Goal: Task Accomplishment & Management: Manage account settings

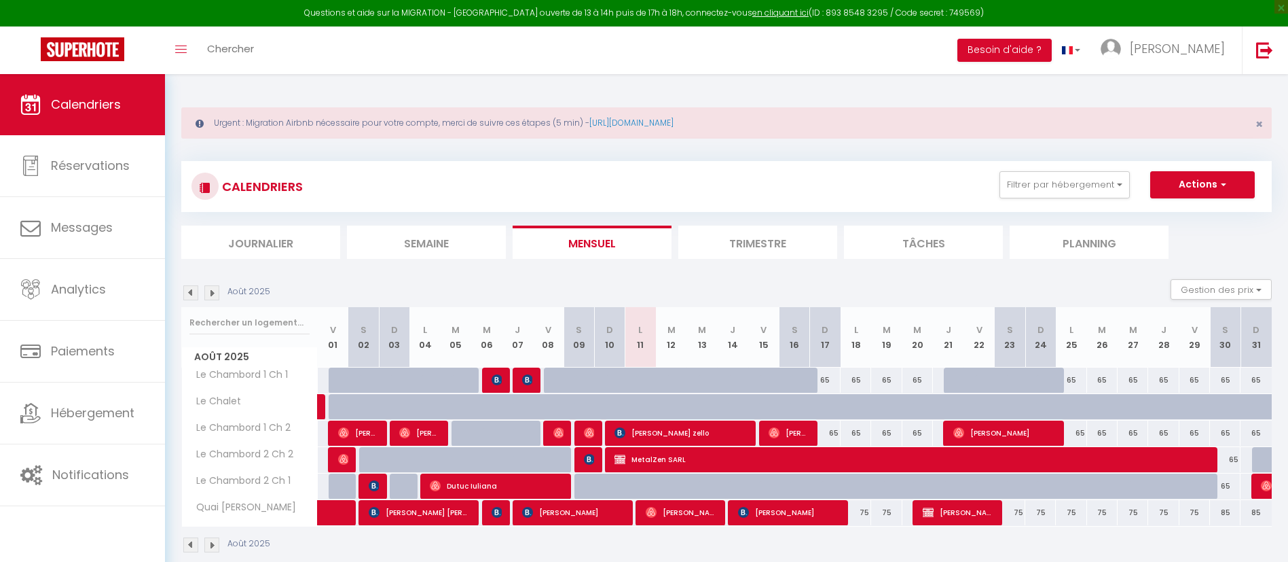
select select
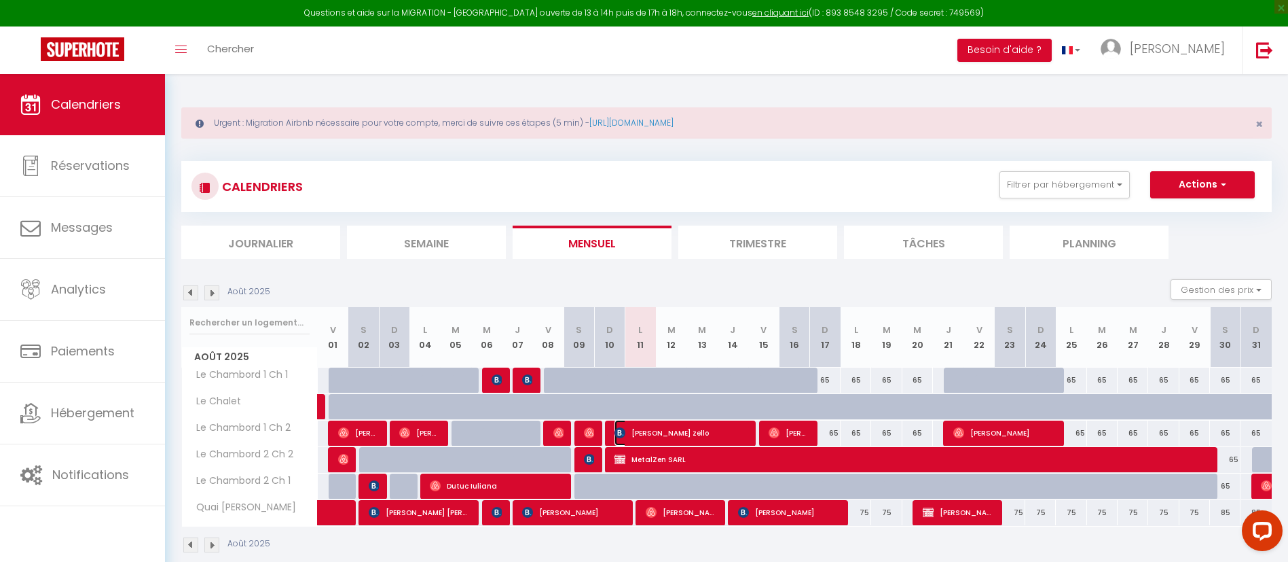
click at [663, 432] on span "[PERSON_NAME] zello" at bounding box center [680, 433] width 132 height 26
select select "KO"
select select "0"
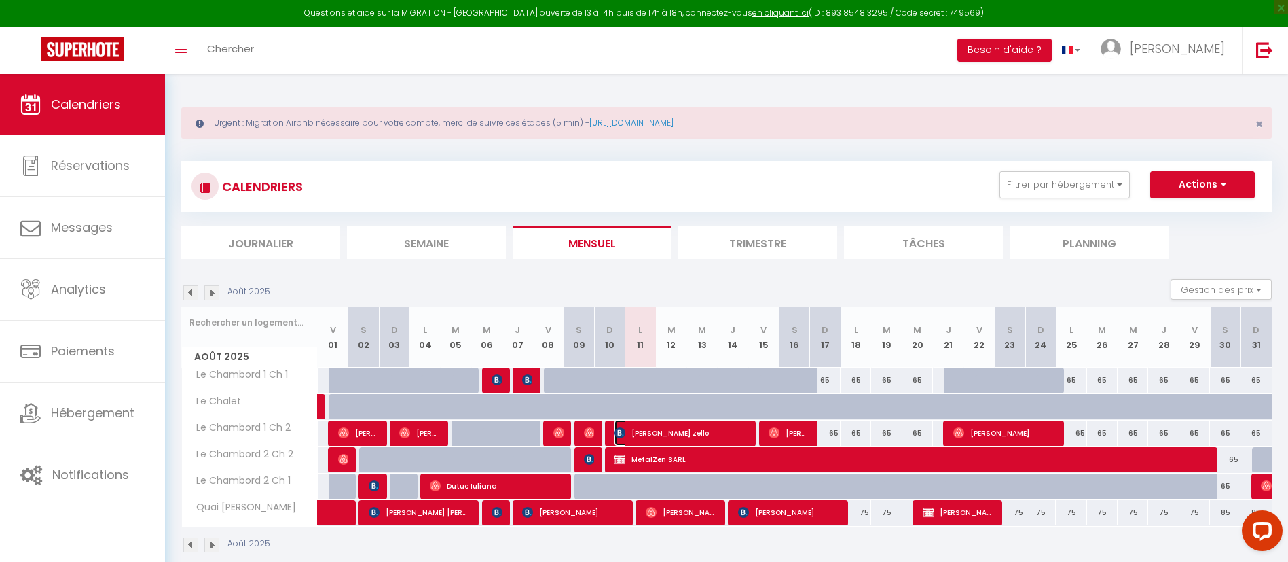
select select "1"
select select
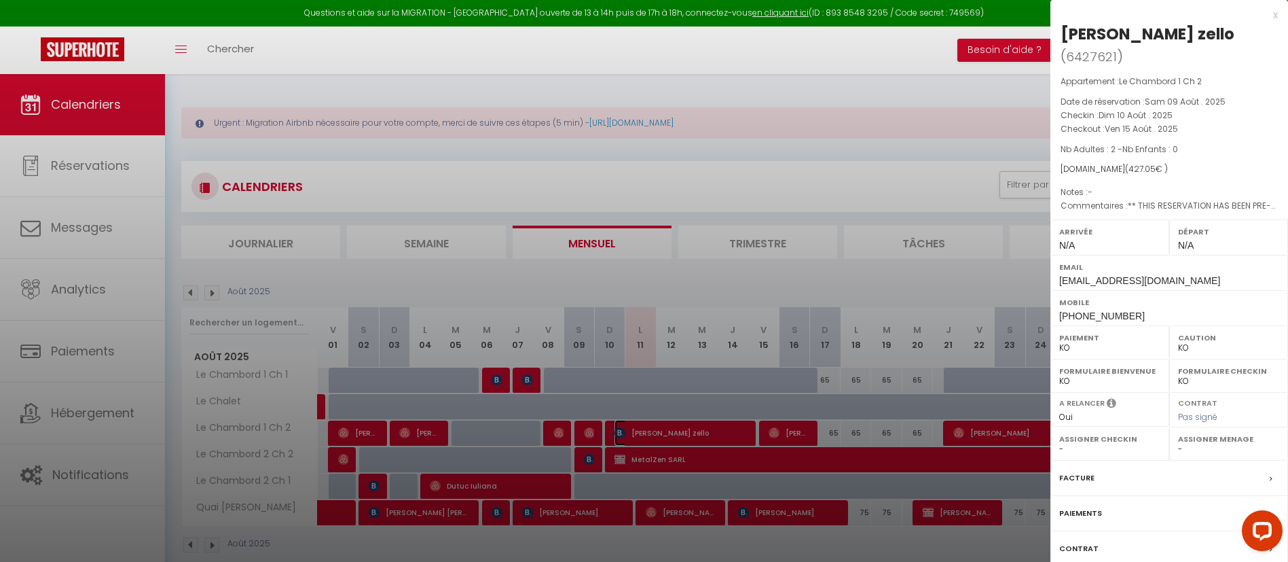
scroll to position [9, 0]
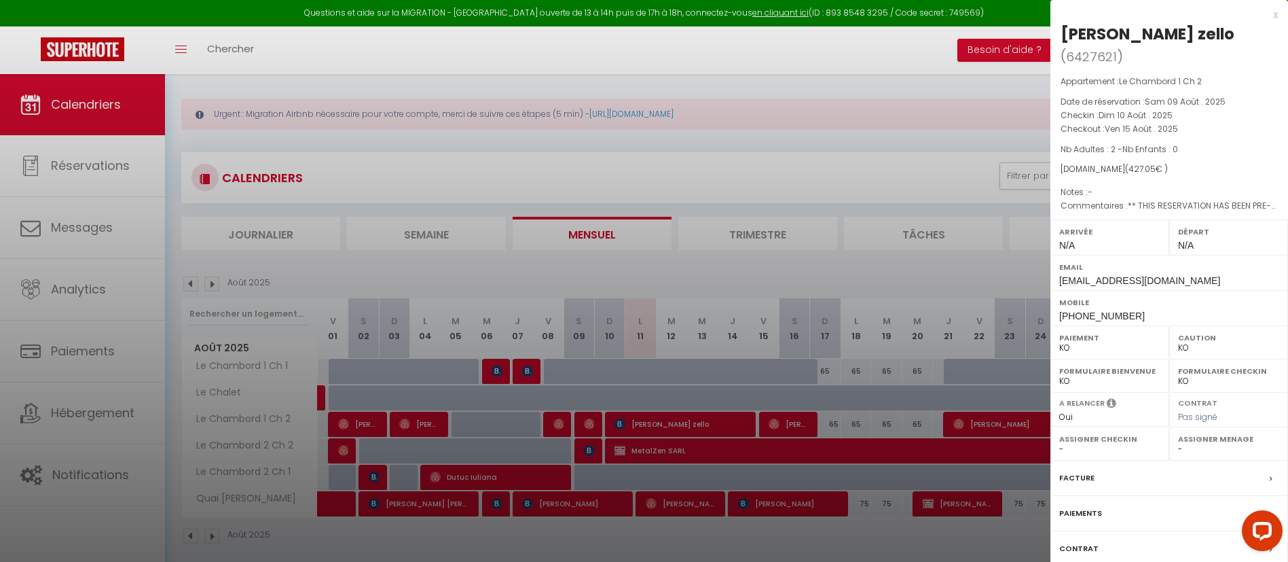
click at [710, 422] on div at bounding box center [644, 281] width 1288 height 562
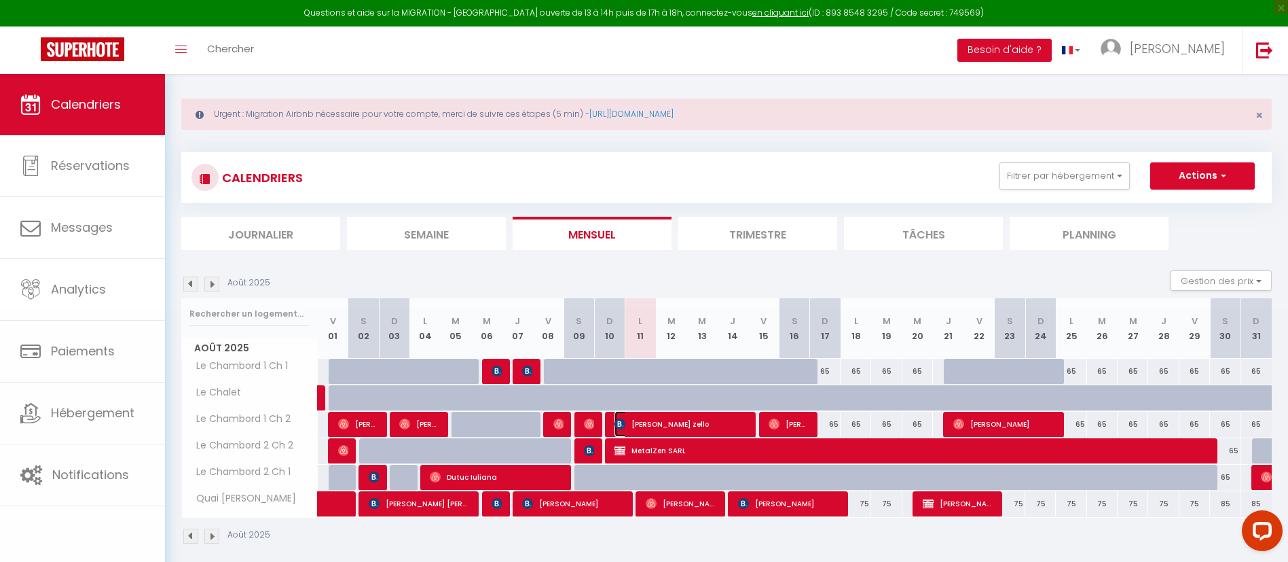
click at [710, 422] on span "[PERSON_NAME] zello" at bounding box center [680, 424] width 132 height 26
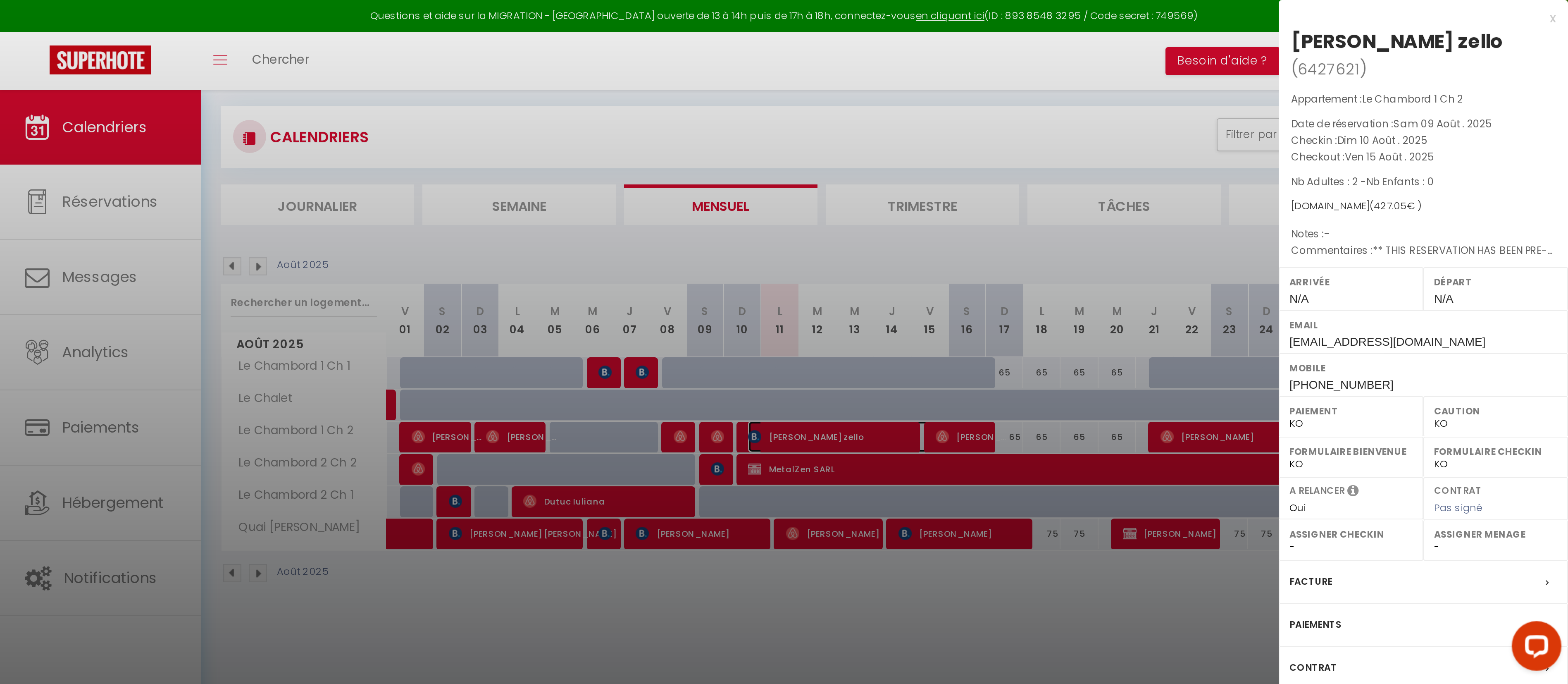
scroll to position [9, 0]
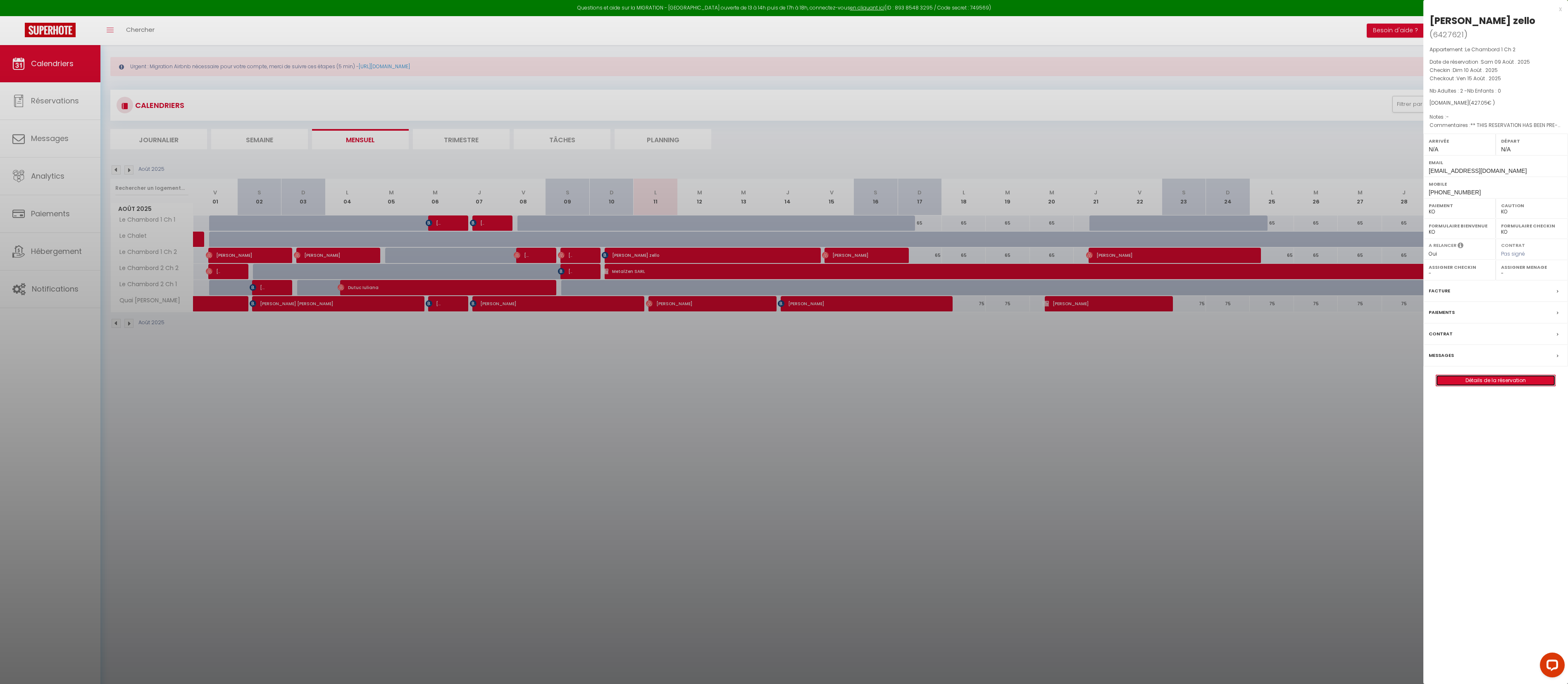
click at [783, 342] on link "Détails de la réservation" at bounding box center [1496, 381] width 119 height 11
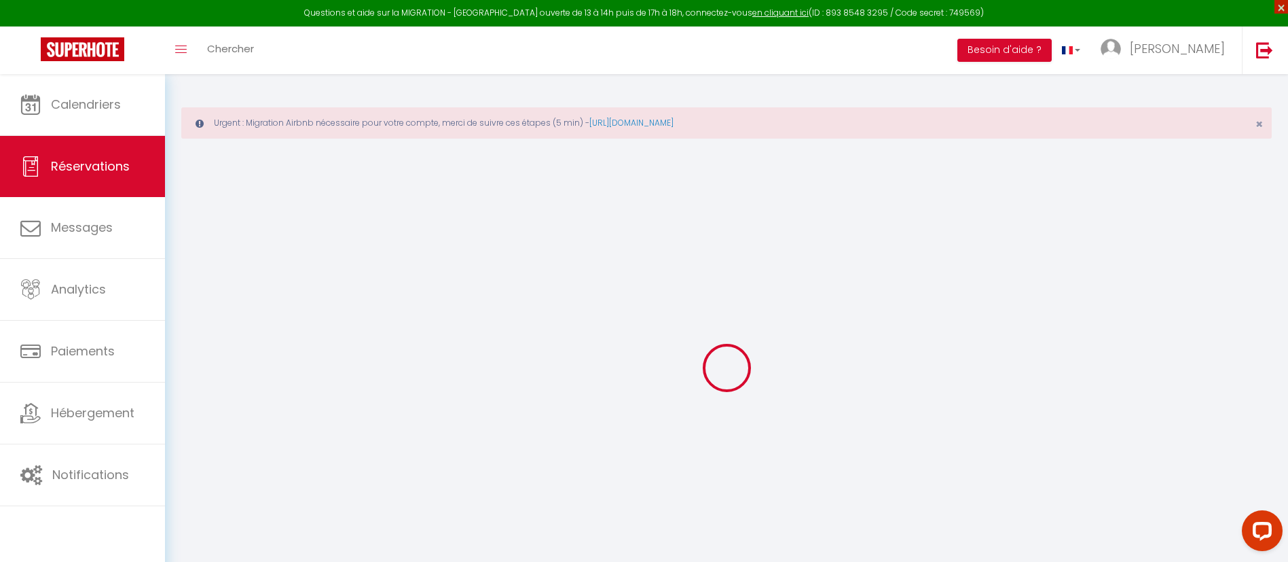
click at [1277, 6] on span "×" at bounding box center [1281, 7] width 14 height 14
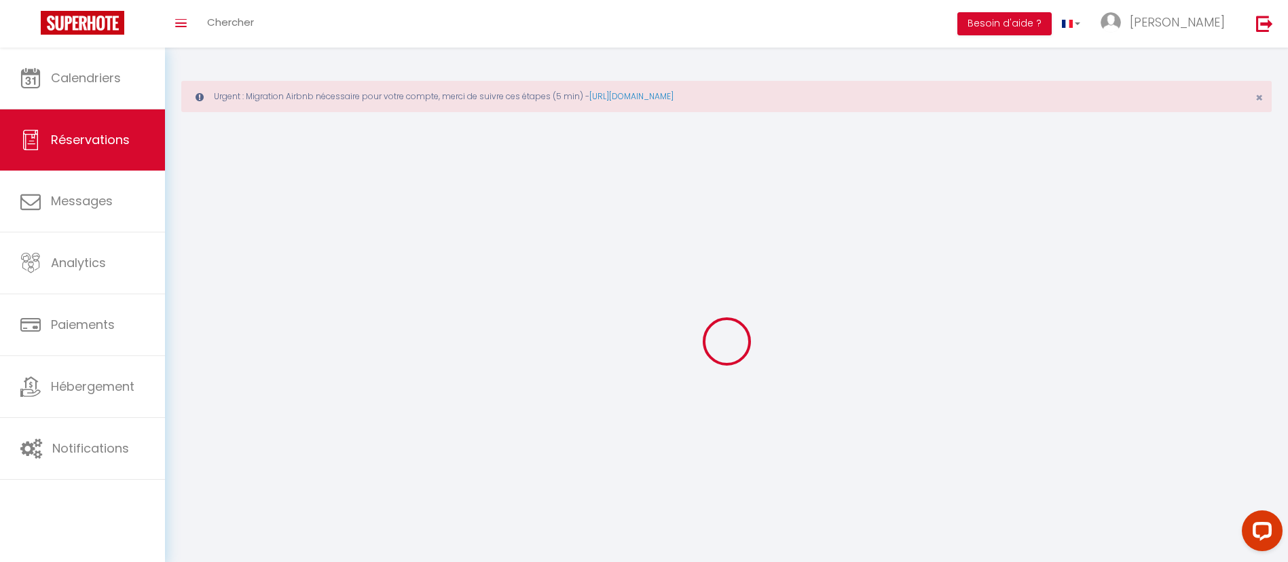
select select
checkbox input "false"
type textarea "** THIS RESERVATION HAS BEEN PRE-PAID ** BOOKING NOTE : Payment charge is EUR 5…"
type input "35"
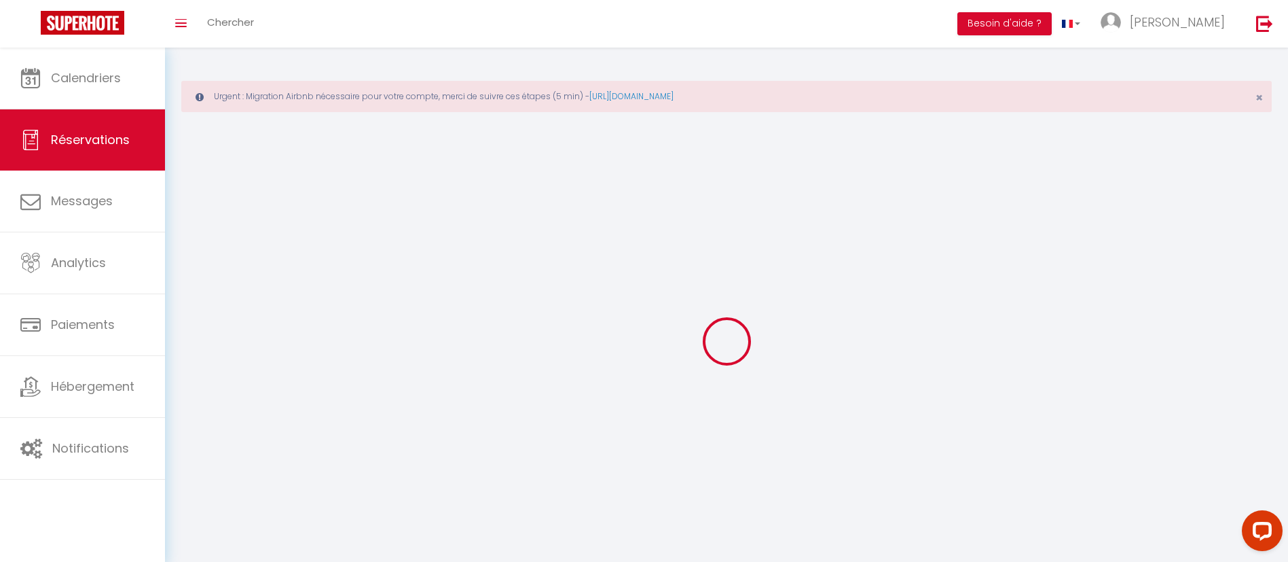
type input "17.05"
select select
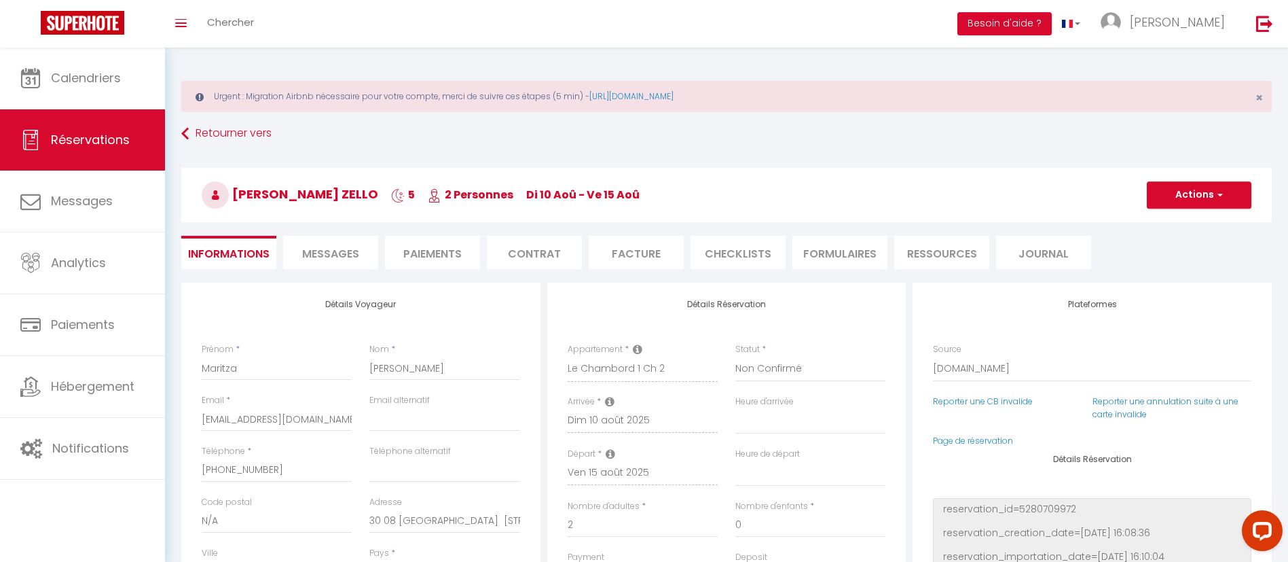
checkbox input "false"
select select
click at [439, 255] on li "Paiements" at bounding box center [432, 252] width 95 height 33
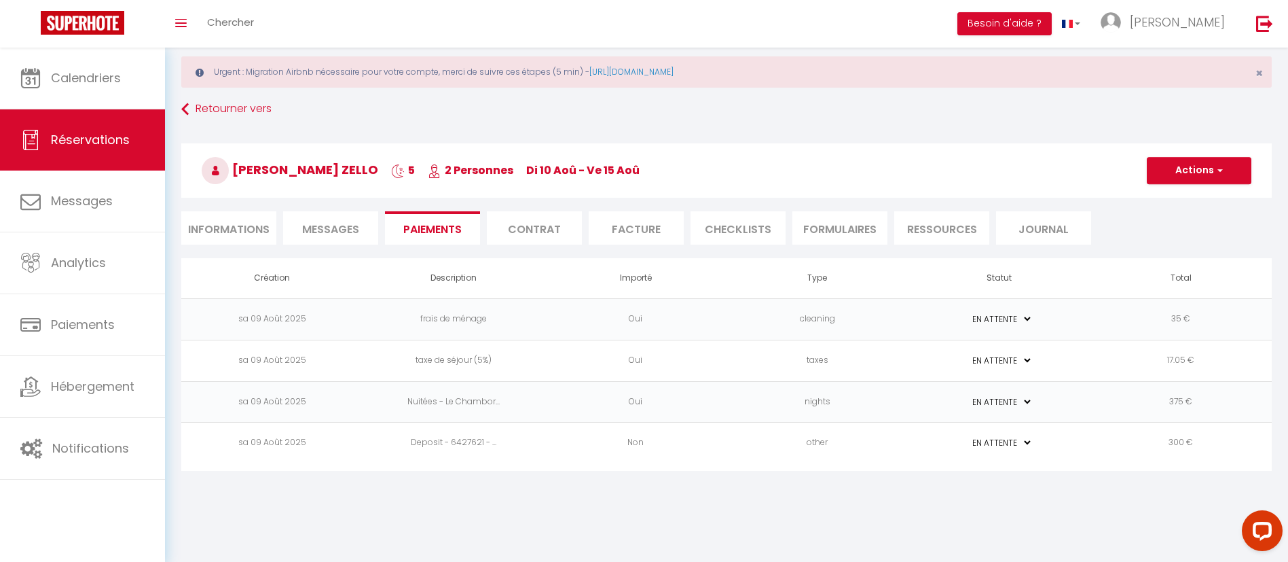
scroll to position [48, 0]
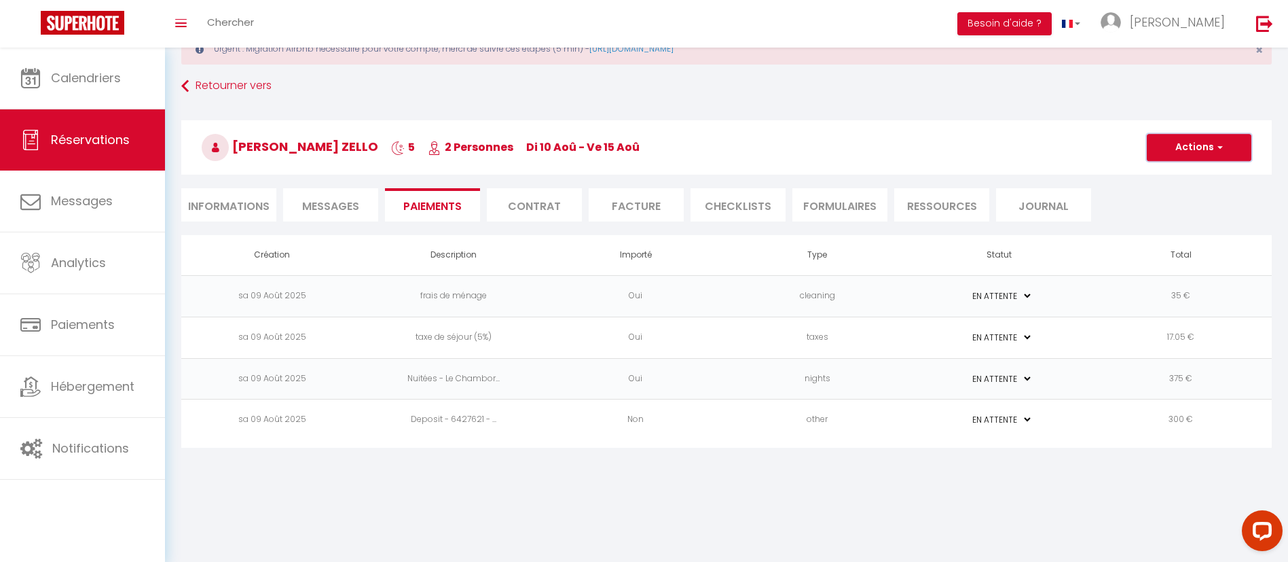
click at [1221, 150] on span "button" at bounding box center [1218, 147] width 8 height 12
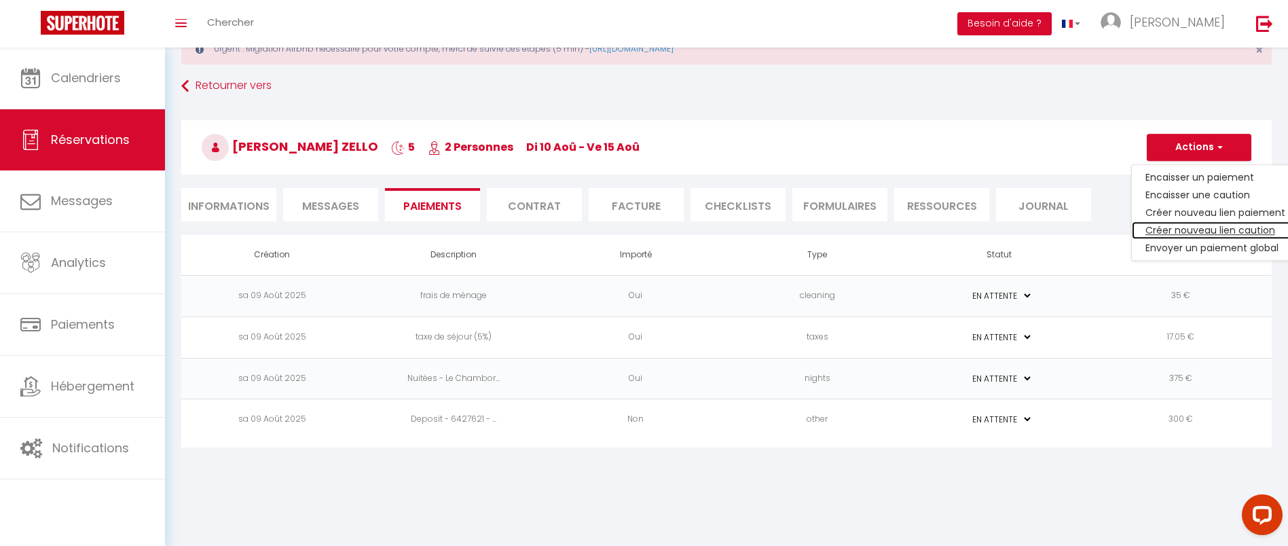
click at [1221, 233] on link "Créer nouveau lien caution" at bounding box center [1215, 230] width 167 height 18
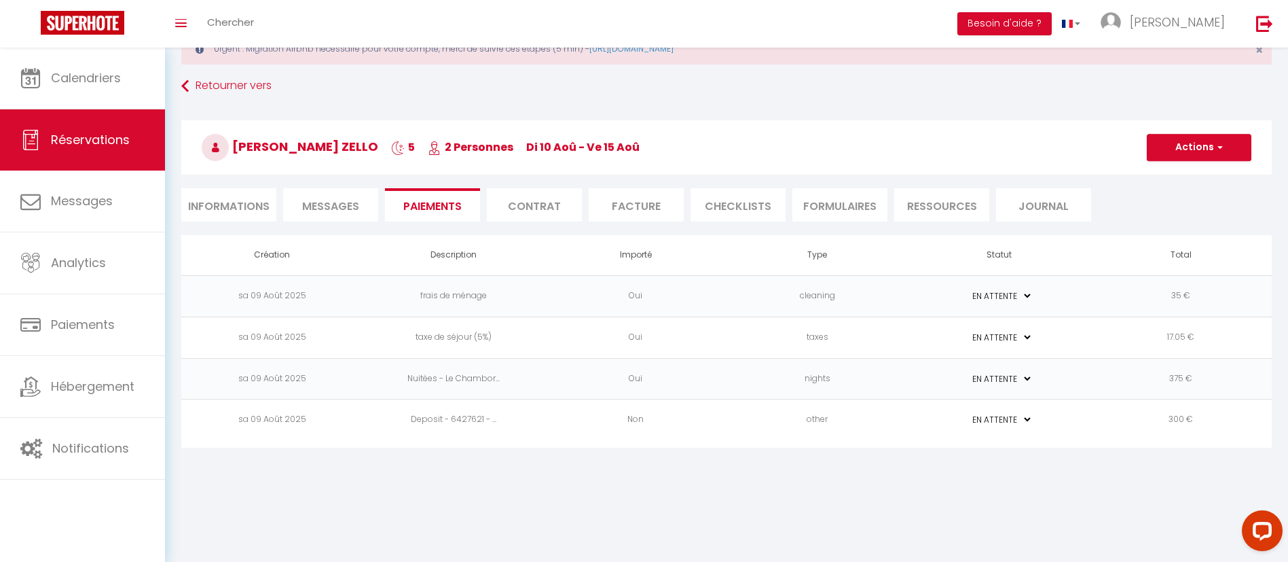
select select "nights"
type input "[EMAIL_ADDRESS][DOMAIN_NAME]"
select select "699"
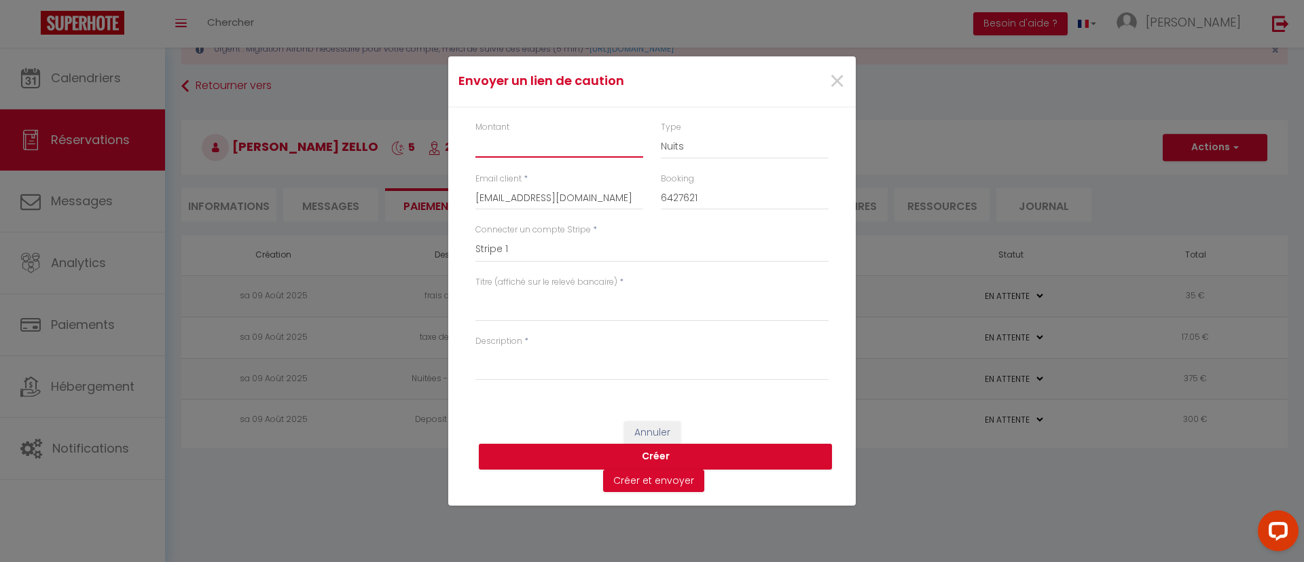
click at [534, 149] on input "Montant" at bounding box center [559, 145] width 168 height 24
type input "200"
click at [521, 306] on textarea "Titre (affiché sur le relevé bancaire)" at bounding box center [651, 305] width 353 height 33
type textarea "P"
type textarea "Caution"
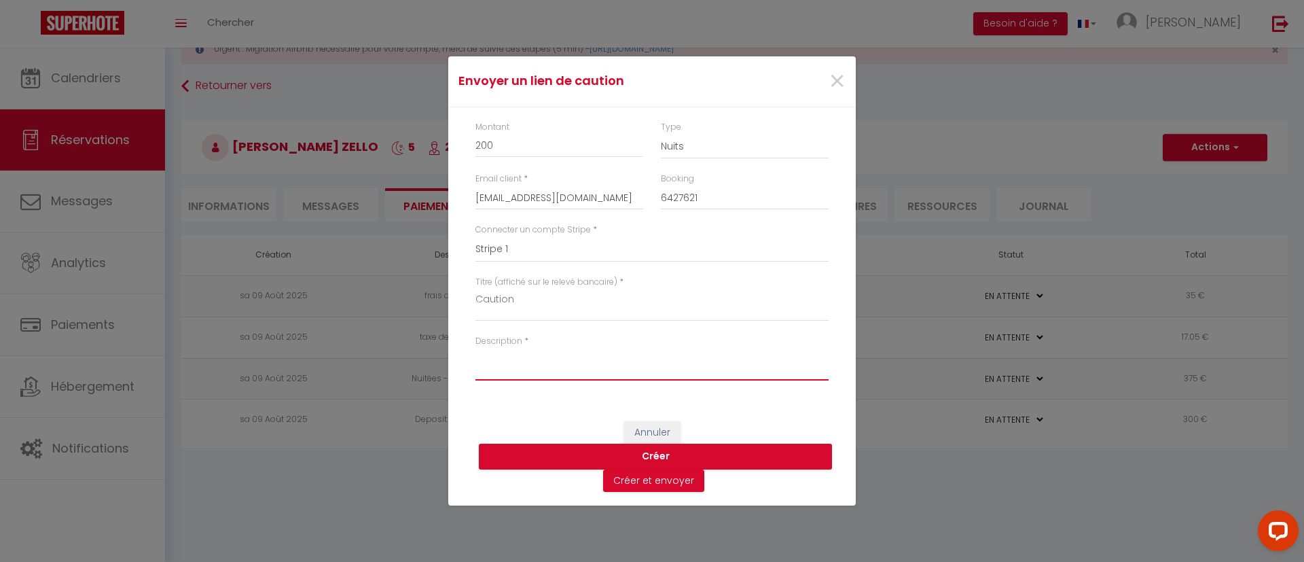
click at [519, 366] on textarea "Description" at bounding box center [651, 364] width 353 height 33
type textarea "Le Chambord"
click at [663, 456] on button "Créer" at bounding box center [655, 456] width 353 height 26
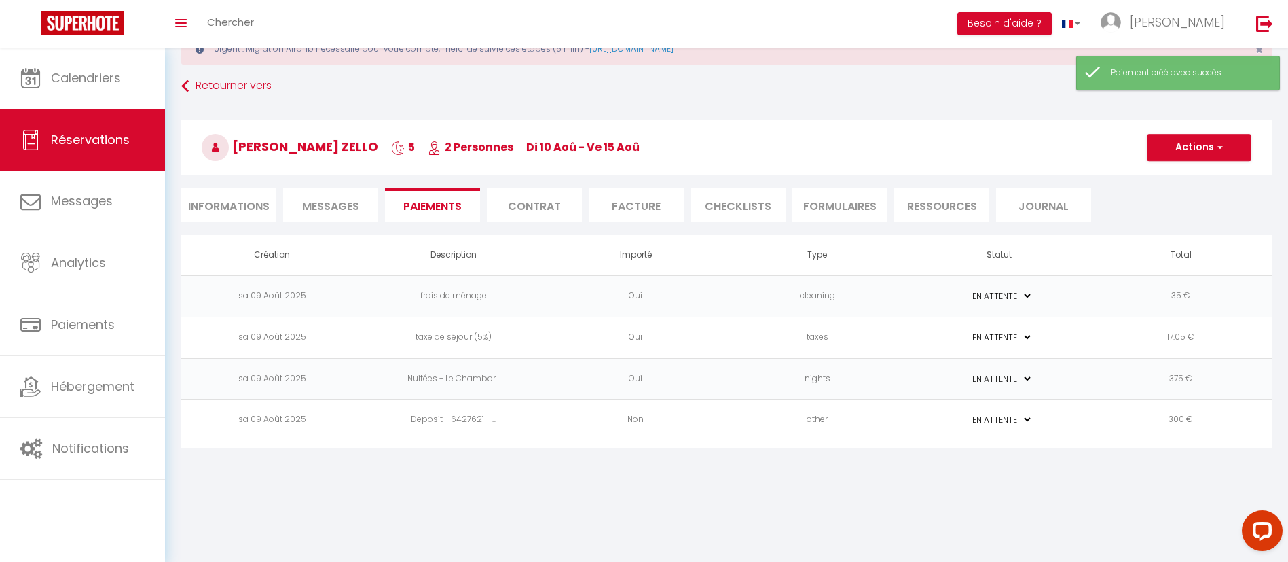
select select "0"
click at [1049, 464] on td "PAYÉ EN ATTENTE" at bounding box center [999, 461] width 182 height 41
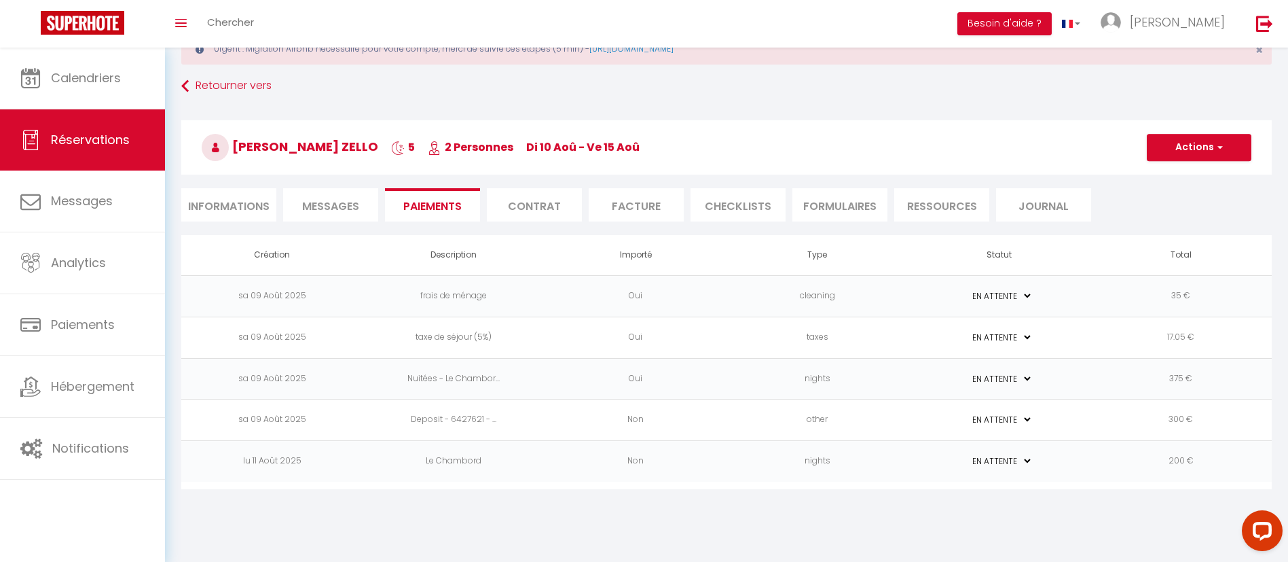
click at [452, 458] on td "Le Chambord" at bounding box center [454, 461] width 182 height 41
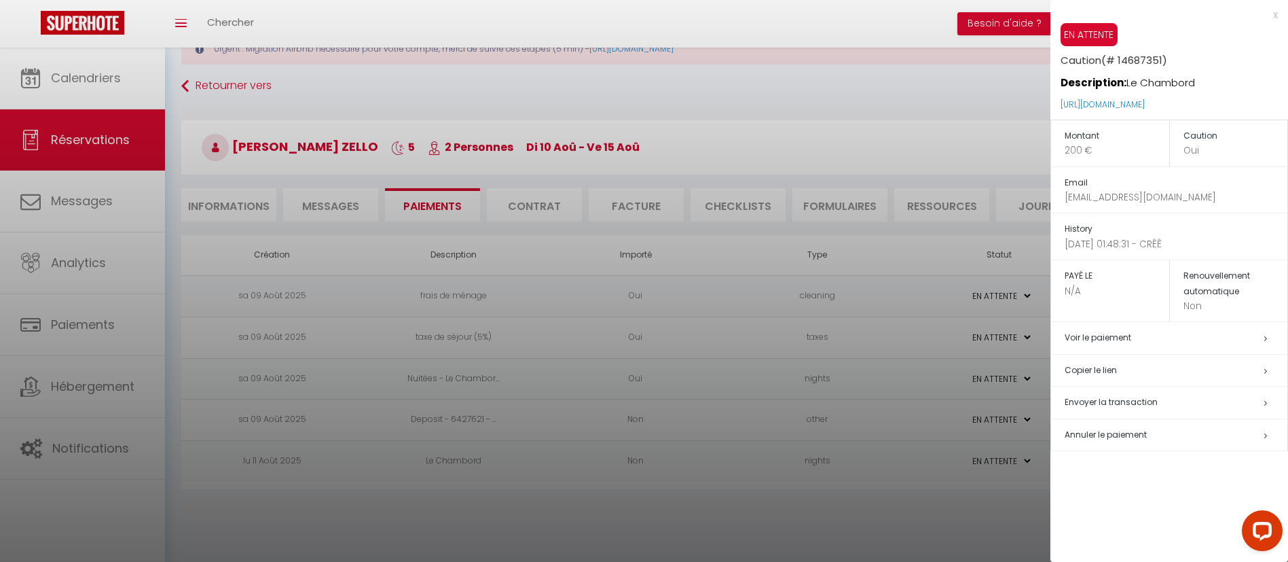
click at [1105, 375] on h5 "Copier le lien" at bounding box center [1176, 371] width 223 height 16
